Goal: Navigation & Orientation: Find specific page/section

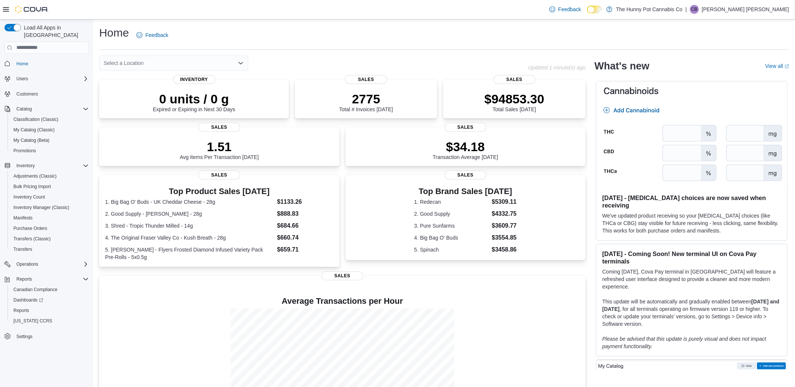
click at [220, 63] on div "Select a Location" at bounding box center [173, 63] width 149 height 15
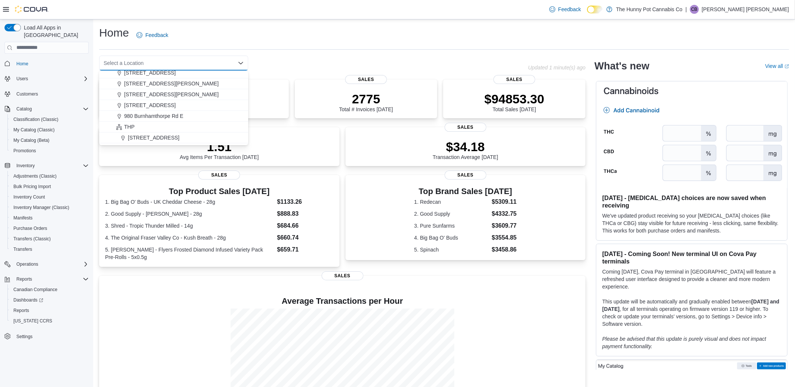
scroll to position [358, 0]
click at [152, 114] on span "980 Burnhamthorpe Rd E" at bounding box center [153, 117] width 59 height 7
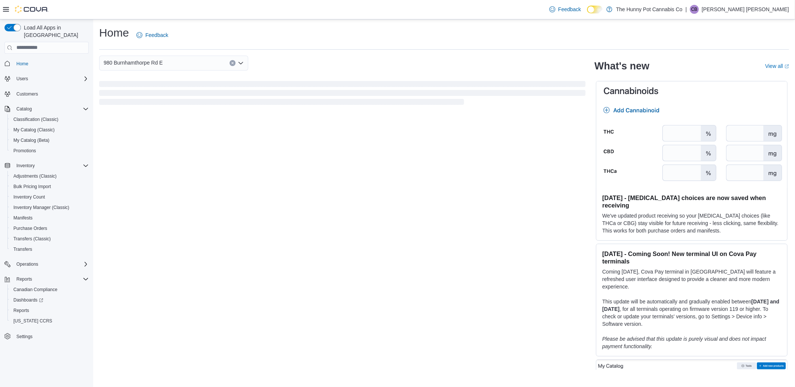
click at [287, 61] on div "980 Burnhamthorpe Rd E Combo box. Selected. 980 Burnhamthorpe Rd E. Press Backs…" at bounding box center [342, 63] width 486 height 15
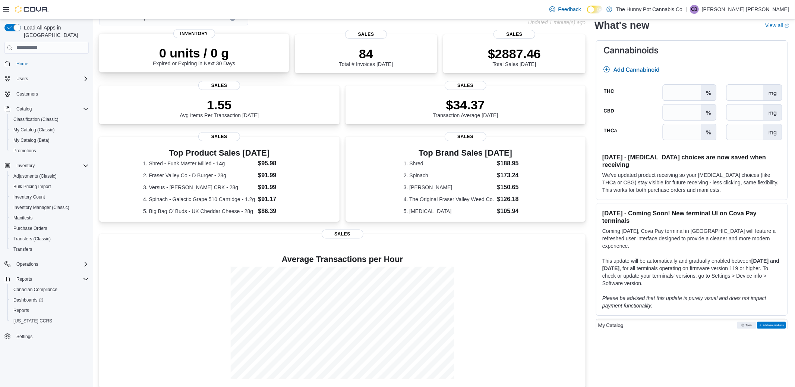
scroll to position [53, 0]
